Goal: Browse casually: Explore the website without a specific task or goal

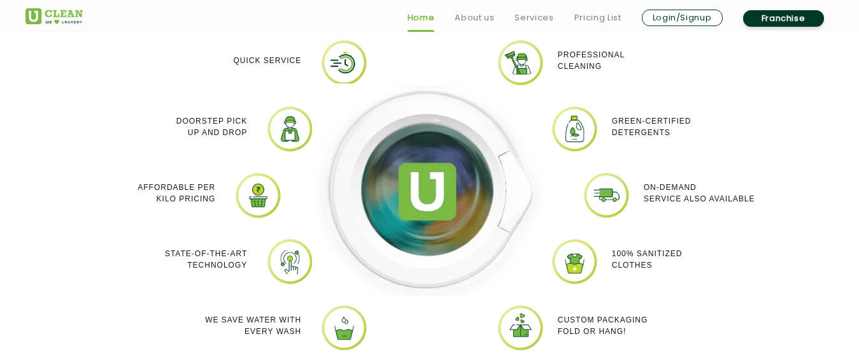
scroll to position [1183, 0]
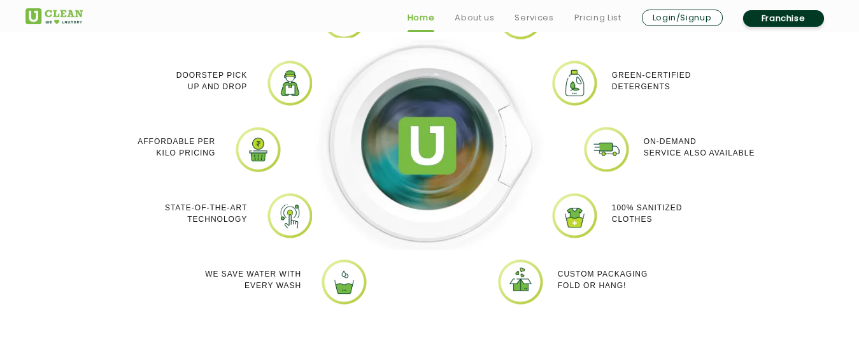
click at [188, 141] on p "Affordable per kilo pricing" at bounding box center [176, 147] width 78 height 23
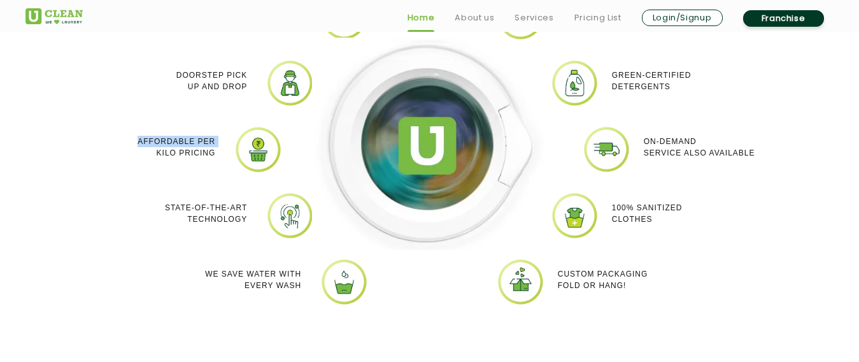
click at [188, 141] on p "Affordable per kilo pricing" at bounding box center [176, 147] width 78 height 23
click at [266, 160] on img at bounding box center [258, 149] width 48 height 48
drag, startPoint x: 177, startPoint y: 143, endPoint x: 109, endPoint y: 154, distance: 68.3
click at [109, 154] on div "Affordable per kilo pricing" at bounding box center [133, 146] width 165 height 43
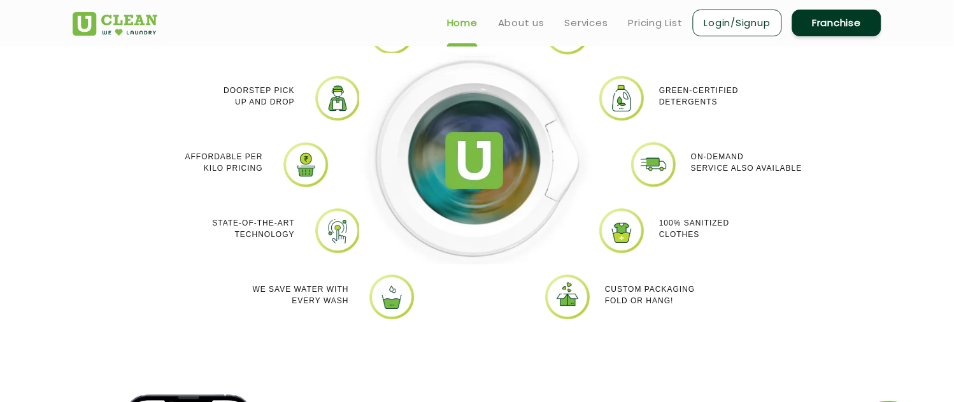
click at [840, 99] on div "Professional cleaning Green-Certified Detergents On-demand service also availab…" at bounding box center [731, 173] width 255 height 331
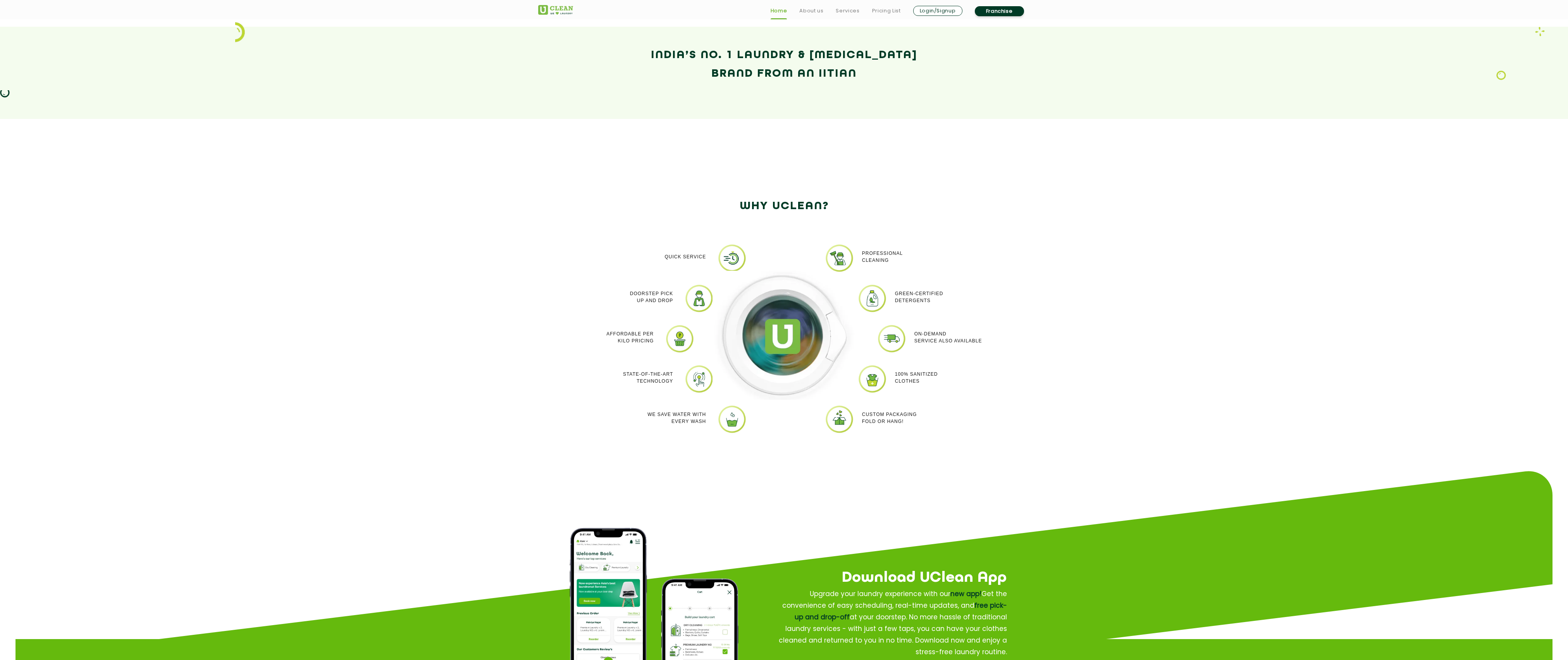
scroll to position [633, 0]
